Goal: Task Accomplishment & Management: Use online tool/utility

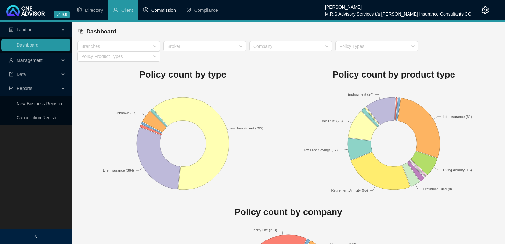
click at [168, 9] on span "Commission" at bounding box center [163, 10] width 25 height 5
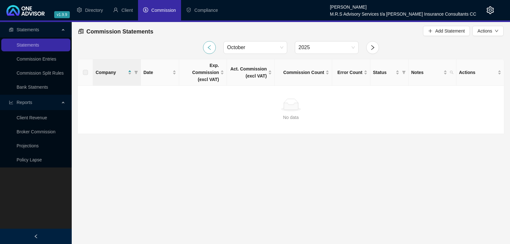
click at [211, 47] on icon "left" at bounding box center [210, 48] width 6 height 6
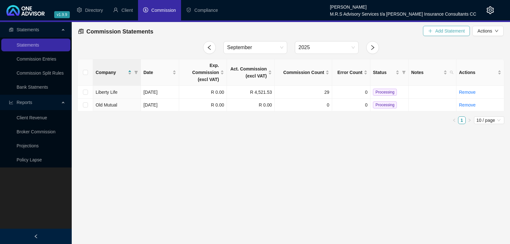
click at [445, 30] on span "Add Statement" at bounding box center [450, 30] width 30 height 7
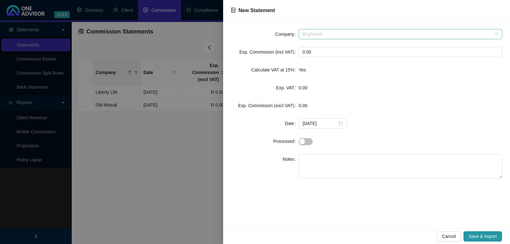
click at [371, 34] on span "Brightrock" at bounding box center [401, 34] width 196 height 10
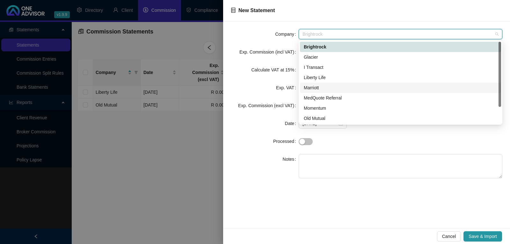
scroll to position [20, 0]
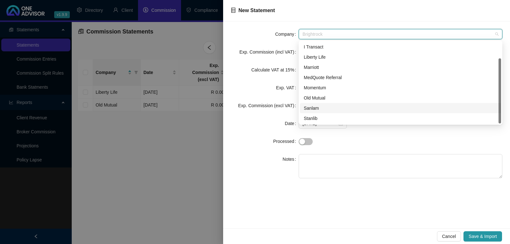
click at [310, 106] on div "Sanlam" at bounding box center [400, 108] width 193 height 7
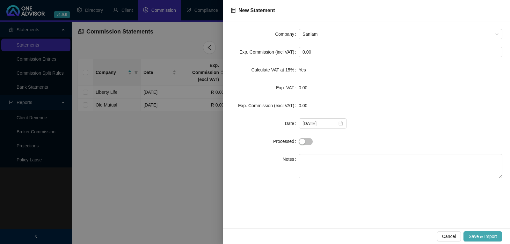
click at [493, 235] on span "Save & Import" at bounding box center [483, 236] width 28 height 7
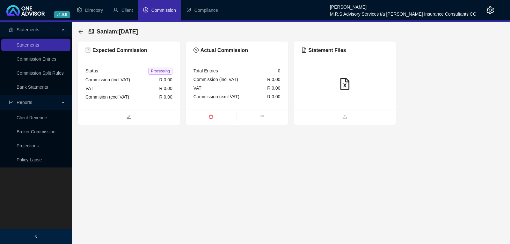
click at [163, 9] on span "Commission" at bounding box center [163, 10] width 25 height 5
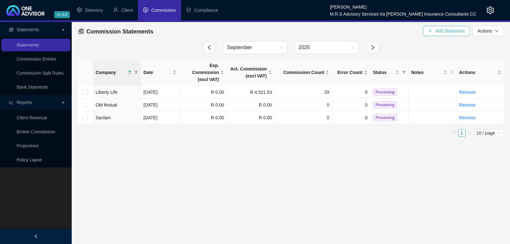
click at [440, 31] on span "Add Statement" at bounding box center [450, 30] width 30 height 7
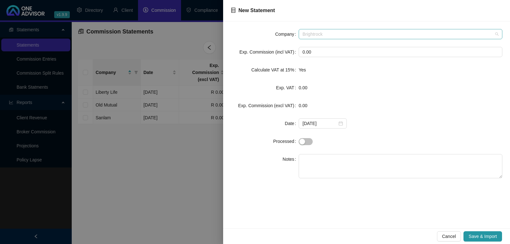
click at [344, 34] on span "Brightrock" at bounding box center [401, 34] width 196 height 10
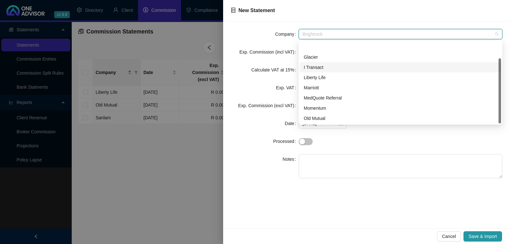
scroll to position [20, 0]
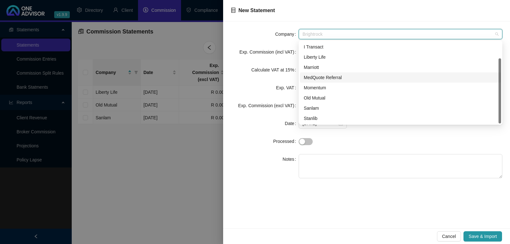
click at [339, 75] on div "MedQuote Referral" at bounding box center [400, 77] width 193 height 7
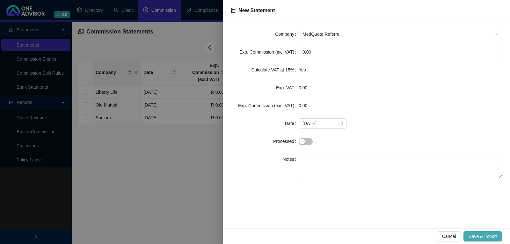
click at [484, 233] on span "Save & Import" at bounding box center [483, 236] width 28 height 7
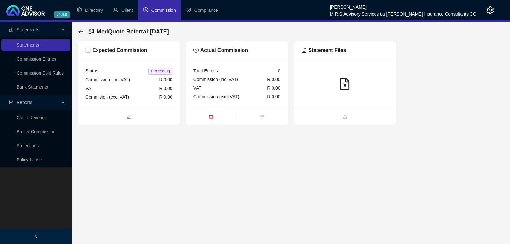
click at [163, 10] on span "Commission" at bounding box center [163, 10] width 25 height 5
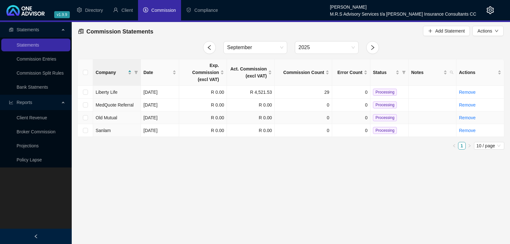
click at [106, 115] on span "Old Mutual" at bounding box center [107, 117] width 22 height 5
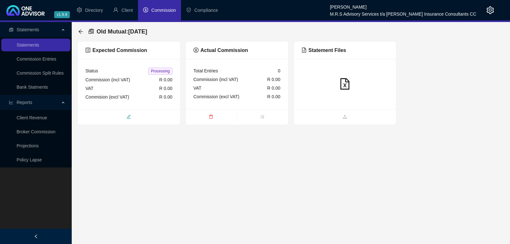
click at [128, 117] on icon "edit" at bounding box center [129, 116] width 4 height 4
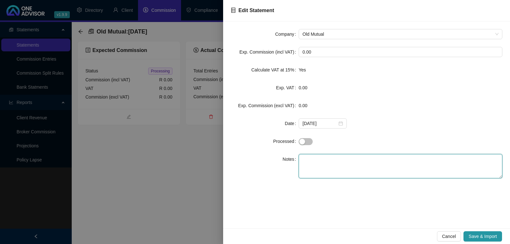
click at [321, 160] on textarea at bounding box center [401, 166] width 204 height 24
type textarea "Corporate"
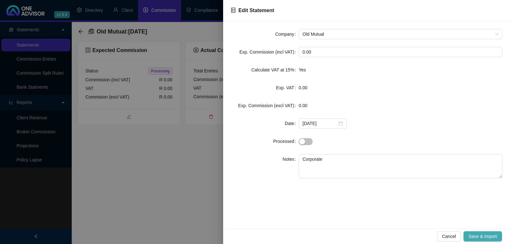
click at [475, 235] on span "Save & Import" at bounding box center [483, 236] width 28 height 7
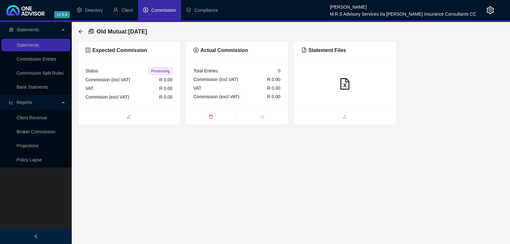
click at [166, 8] on span "Commission" at bounding box center [163, 10] width 25 height 5
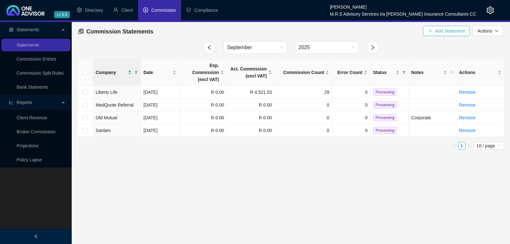
click at [443, 31] on span "Add Statement" at bounding box center [450, 30] width 30 height 7
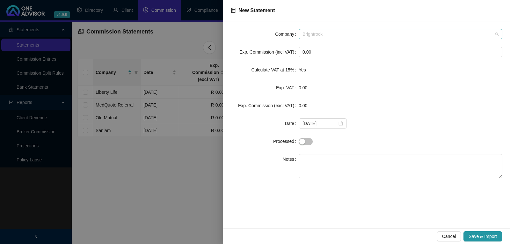
click at [372, 34] on span "Brightrock" at bounding box center [401, 34] width 196 height 10
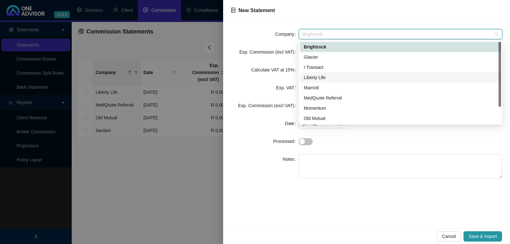
click at [325, 75] on div "Liberty Life" at bounding box center [400, 77] width 193 height 7
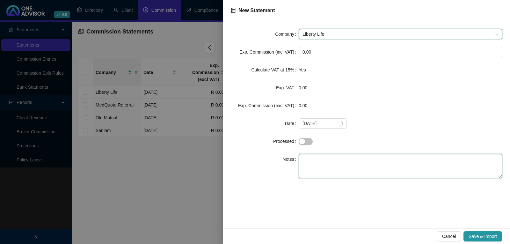
click at [312, 157] on textarea at bounding box center [401, 166] width 204 height 24
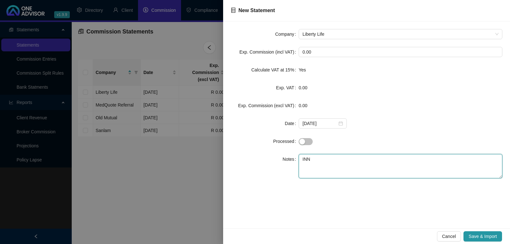
click at [311, 157] on textarea "INN" at bounding box center [401, 166] width 204 height 24
click at [316, 160] on textarea "INN" at bounding box center [401, 166] width 204 height 24
type textarea "INN8"
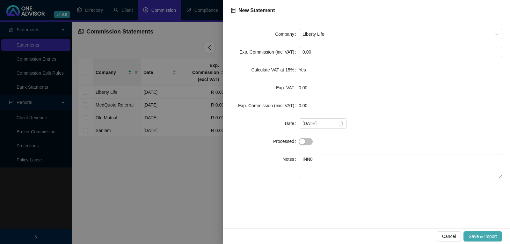
click at [492, 233] on span "Save & Import" at bounding box center [483, 236] width 28 height 7
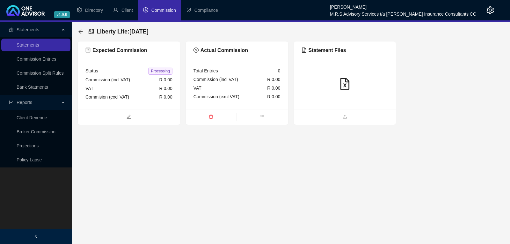
click at [173, 11] on span "Commission" at bounding box center [163, 10] width 25 height 5
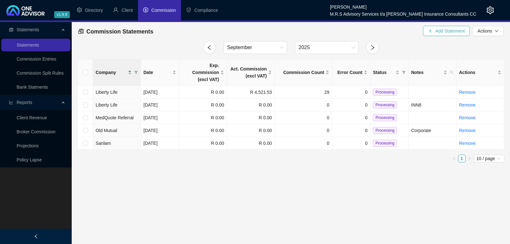
click at [441, 30] on span "Add Statement" at bounding box center [450, 30] width 30 height 7
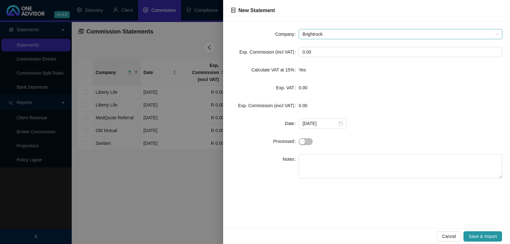
click at [356, 33] on span "Brightrock" at bounding box center [401, 34] width 196 height 10
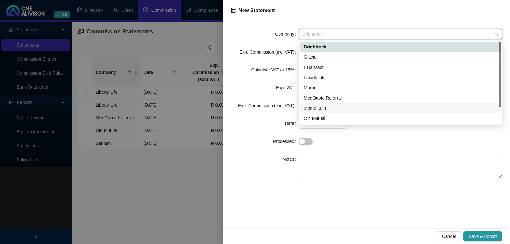
click at [321, 105] on div "Momentum" at bounding box center [400, 108] width 193 height 7
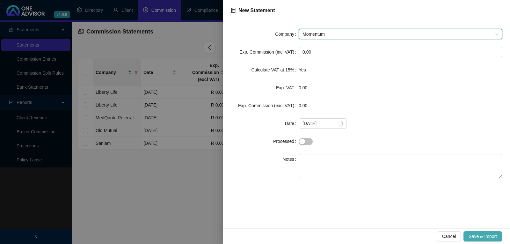
click at [492, 233] on span "Save & Import" at bounding box center [483, 236] width 28 height 7
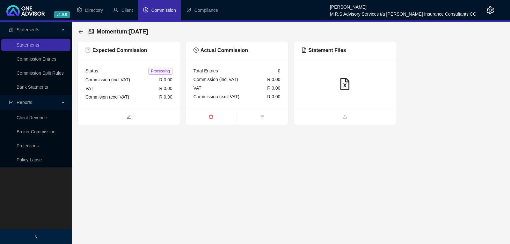
click at [161, 11] on span "Commission" at bounding box center [163, 10] width 25 height 5
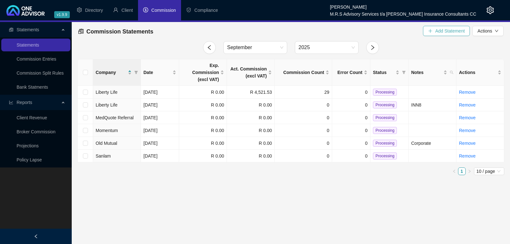
click at [447, 31] on span "Add Statement" at bounding box center [450, 30] width 30 height 7
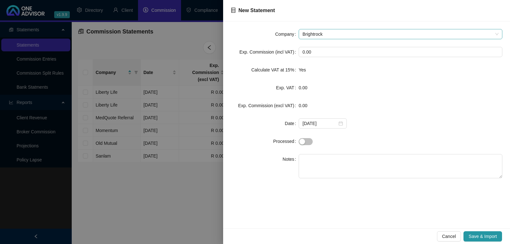
click at [391, 33] on span "Brightrock" at bounding box center [401, 34] width 196 height 10
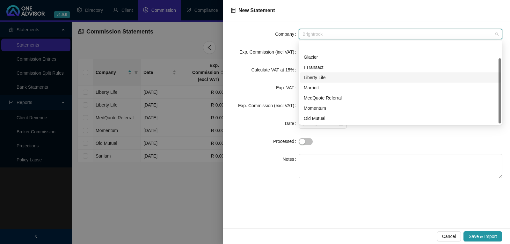
scroll to position [20, 0]
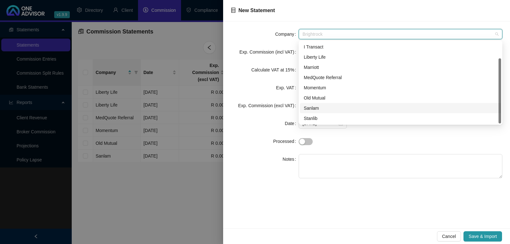
click at [317, 107] on div "Sanlam" at bounding box center [400, 108] width 193 height 7
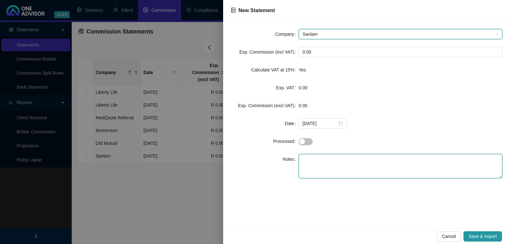
click at [317, 159] on textarea at bounding box center [401, 166] width 204 height 24
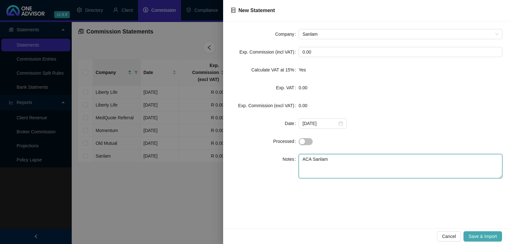
type textarea "ACA Sanlam"
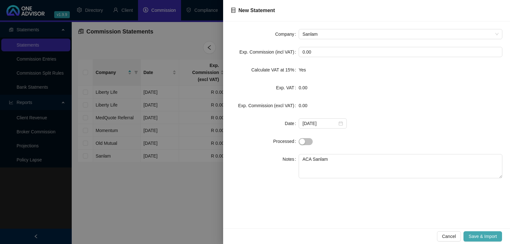
click at [483, 232] on button "Save & Import" at bounding box center [482, 236] width 39 height 10
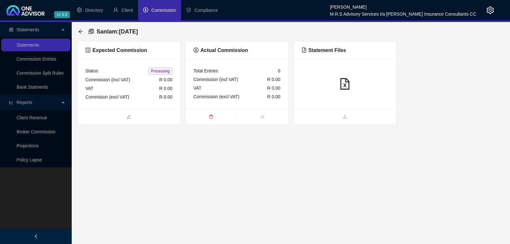
click at [161, 10] on span "Commission" at bounding box center [163, 10] width 25 height 5
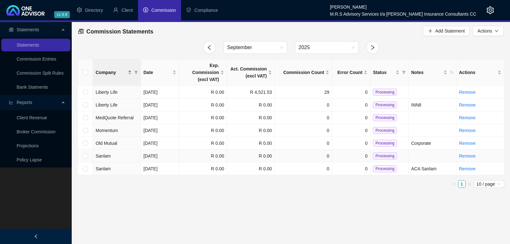
click at [105, 153] on span "Sanlam" at bounding box center [103, 155] width 15 height 5
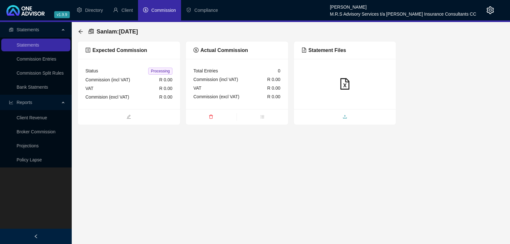
click at [344, 117] on icon "upload" at bounding box center [345, 116] width 4 height 4
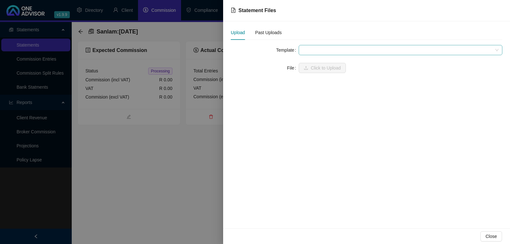
click at [339, 51] on span at bounding box center [401, 50] width 196 height 10
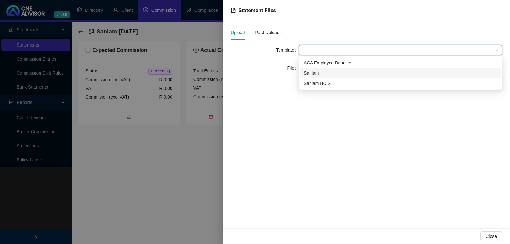
click at [311, 73] on div "Sanlam" at bounding box center [400, 72] width 193 height 7
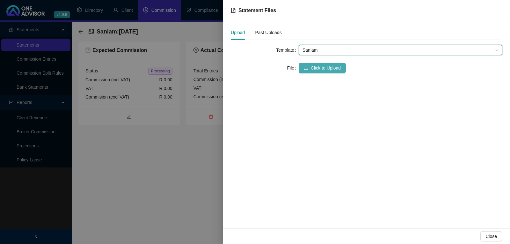
click at [332, 66] on span "Click to Upload" at bounding box center [326, 67] width 30 height 7
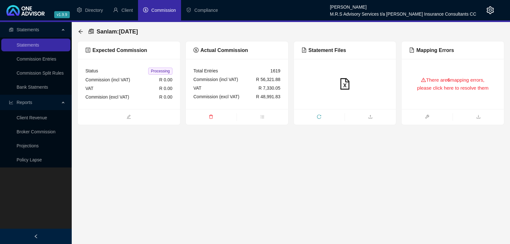
click at [164, 10] on span "Commission" at bounding box center [163, 10] width 25 height 5
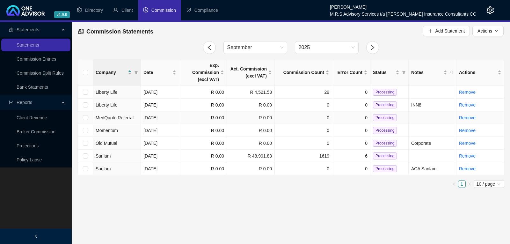
click at [118, 115] on span "MedQuote Referral" at bounding box center [115, 117] width 38 height 5
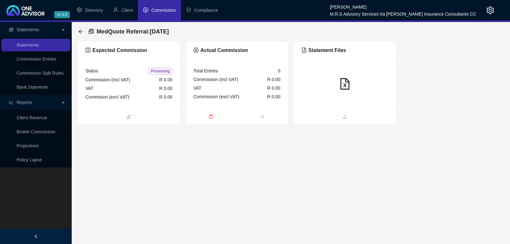
click at [347, 83] on icon "file-excel" at bounding box center [344, 83] width 11 height 11
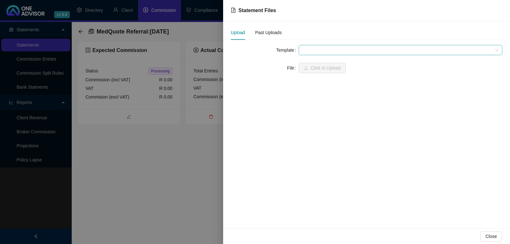
click at [350, 54] on span at bounding box center [401, 50] width 196 height 10
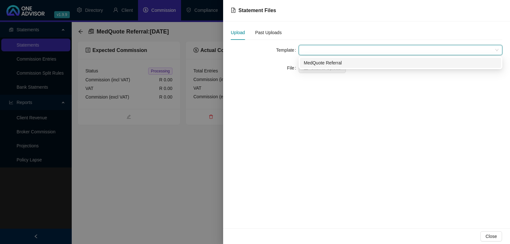
click at [331, 63] on div "MedQuote Referral" at bounding box center [400, 62] width 193 height 7
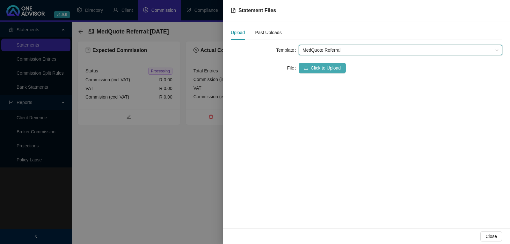
click at [332, 65] on span "Click to Upload" at bounding box center [326, 67] width 30 height 7
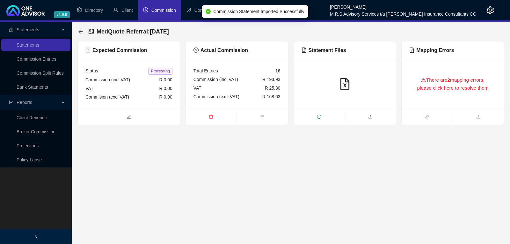
click at [195, 186] on main "Statements Statements Commission Entries Commission Split Rules Bank Statments …" at bounding box center [255, 133] width 510 height 222
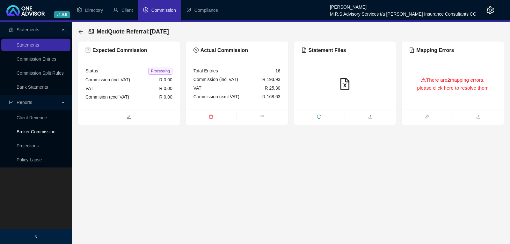
click at [37, 131] on link "Broker Commission" at bounding box center [36, 131] width 39 height 5
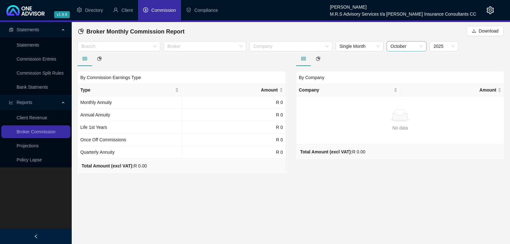
click at [405, 48] on span "October" at bounding box center [406, 46] width 32 height 10
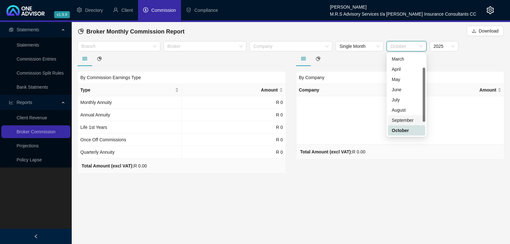
click at [400, 118] on div "September" at bounding box center [407, 120] width 30 height 7
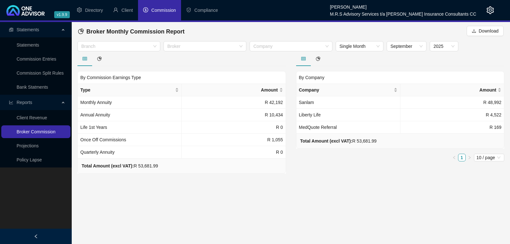
click at [53, 133] on link "Broker Commission" at bounding box center [36, 131] width 39 height 5
click at [311, 48] on div at bounding box center [288, 46] width 74 height 5
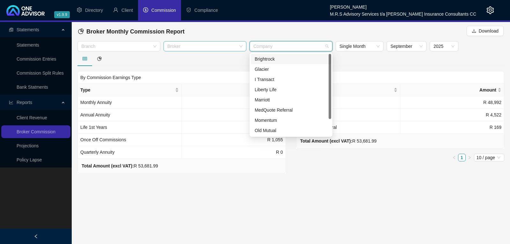
click at [227, 50] on div "Broker" at bounding box center [205, 46] width 83 height 10
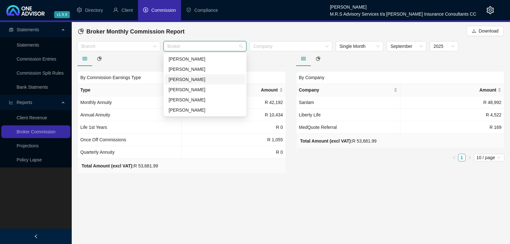
click at [188, 80] on div "[PERSON_NAME]" at bounding box center [205, 79] width 73 height 7
click at [206, 46] on icon "close" at bounding box center [207, 46] width 3 height 3
click at [164, 9] on span "Commission" at bounding box center [163, 10] width 25 height 5
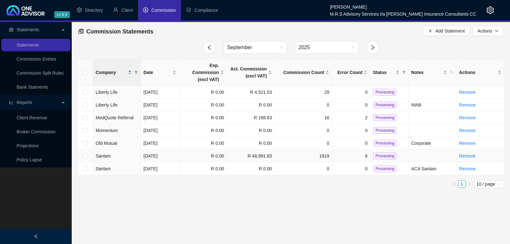
click at [296, 150] on td "1619" at bounding box center [303, 156] width 57 height 13
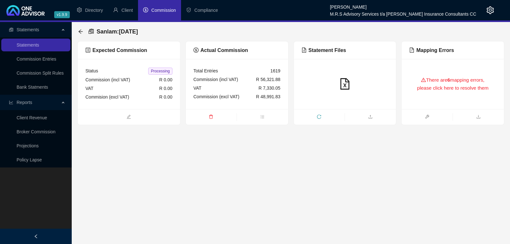
click at [422, 81] on icon "warning" at bounding box center [423, 79] width 5 height 5
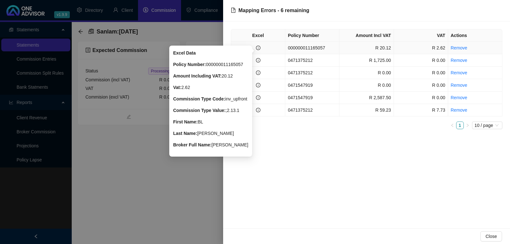
click at [258, 48] on icon "info-circle" at bounding box center [258, 48] width 4 height 4
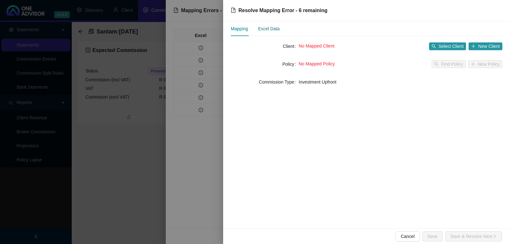
click at [274, 27] on div "Excel Data" at bounding box center [269, 28] width 22 height 7
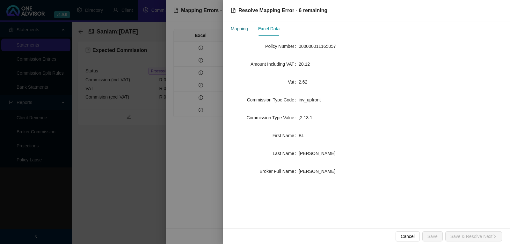
click at [241, 28] on div "Mapping" at bounding box center [239, 28] width 17 height 7
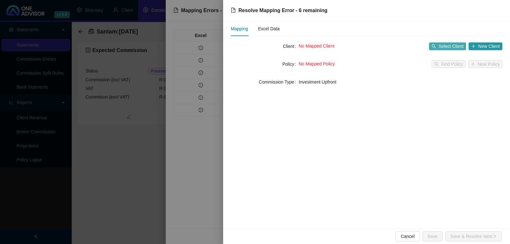
click at [440, 46] on span "Select Client" at bounding box center [451, 46] width 25 height 7
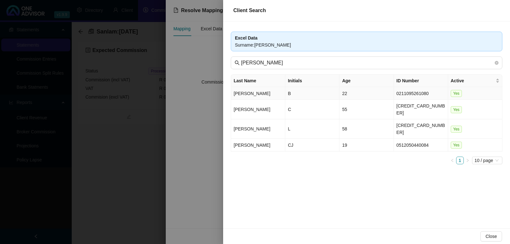
click at [257, 91] on td "[PERSON_NAME]" at bounding box center [258, 93] width 54 height 13
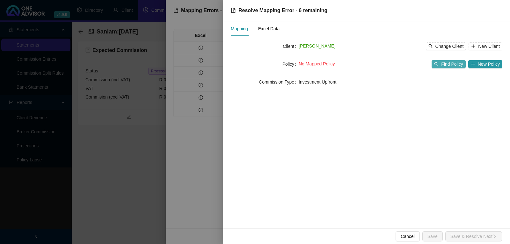
click at [448, 65] on span "Find Policy" at bounding box center [452, 64] width 22 height 7
